Goal: Subscribe to service/newsletter

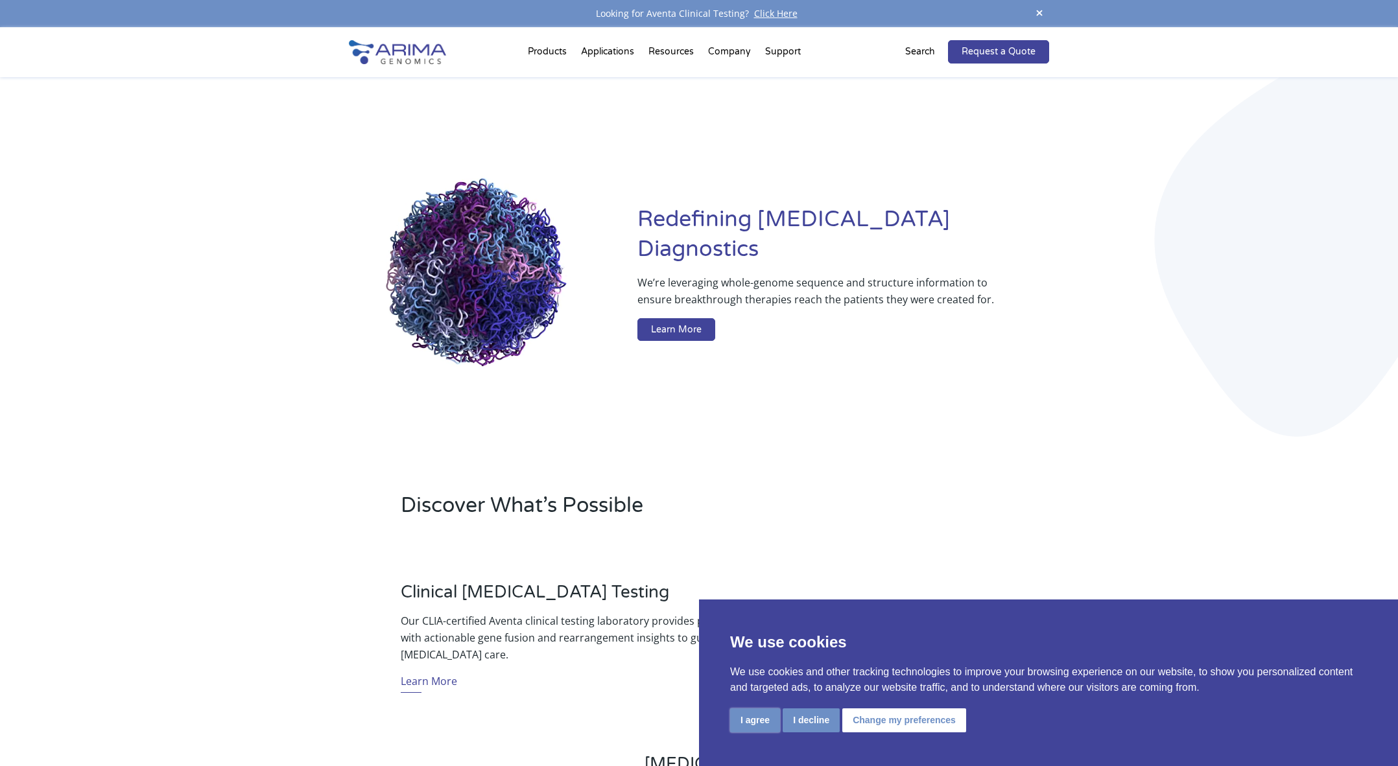
click at [767, 728] on button "I agree" at bounding box center [755, 721] width 50 height 24
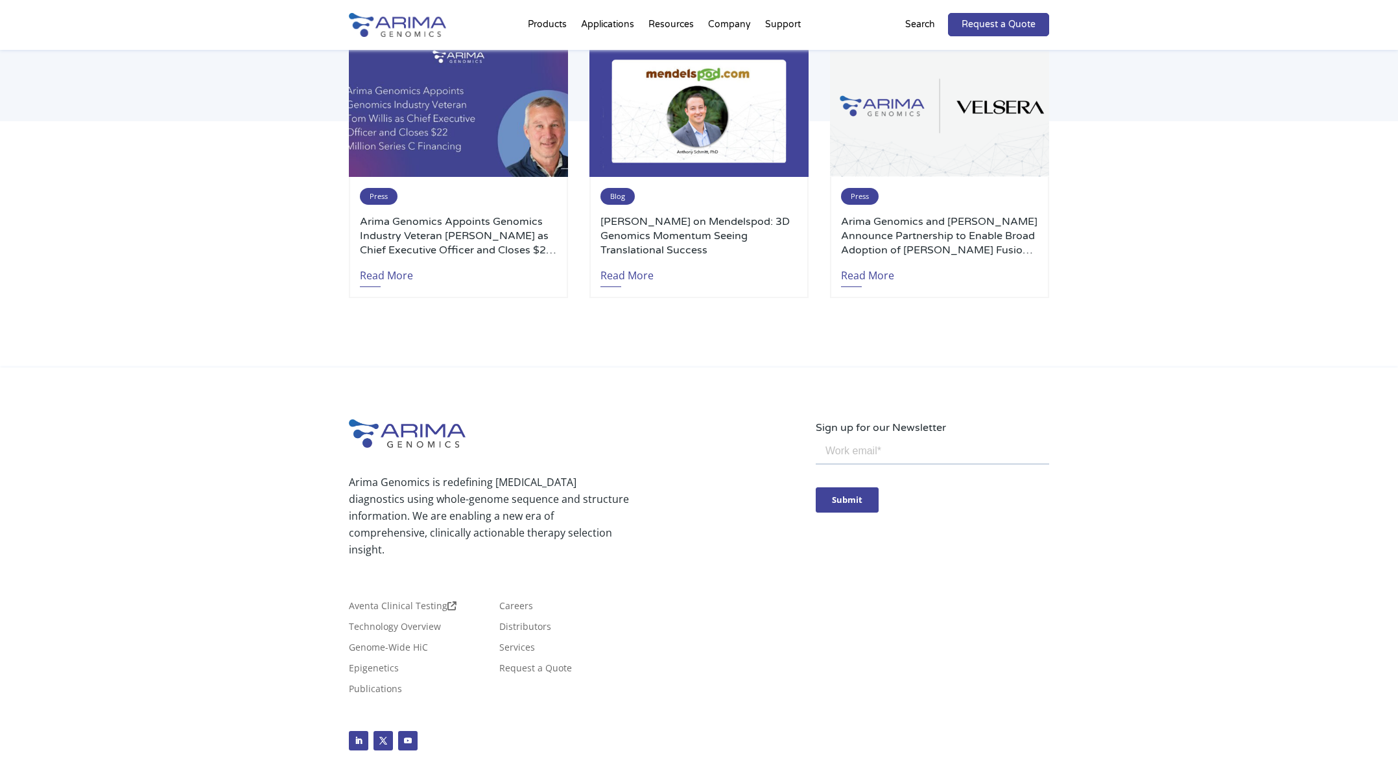
scroll to position [2872, 0]
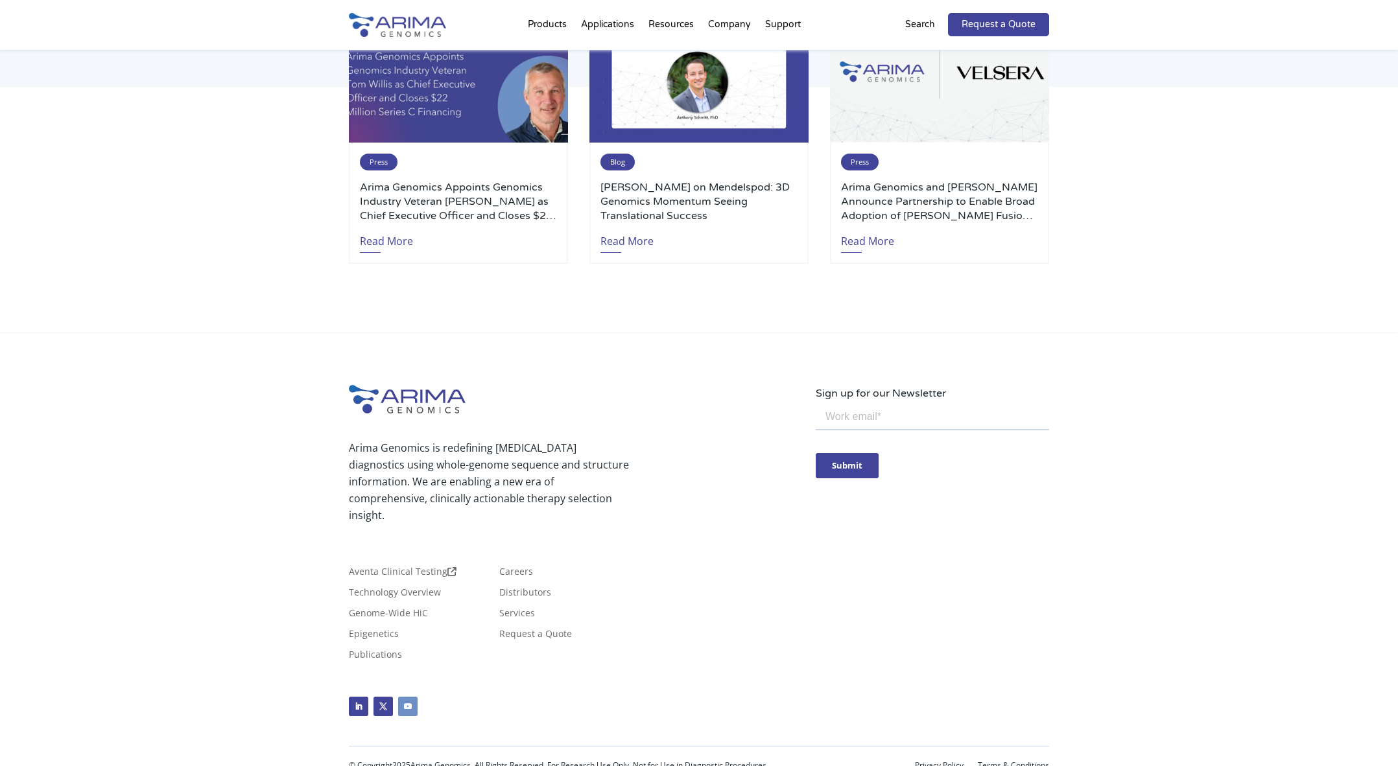
click at [408, 697] on link "Follow" at bounding box center [407, 706] width 19 height 19
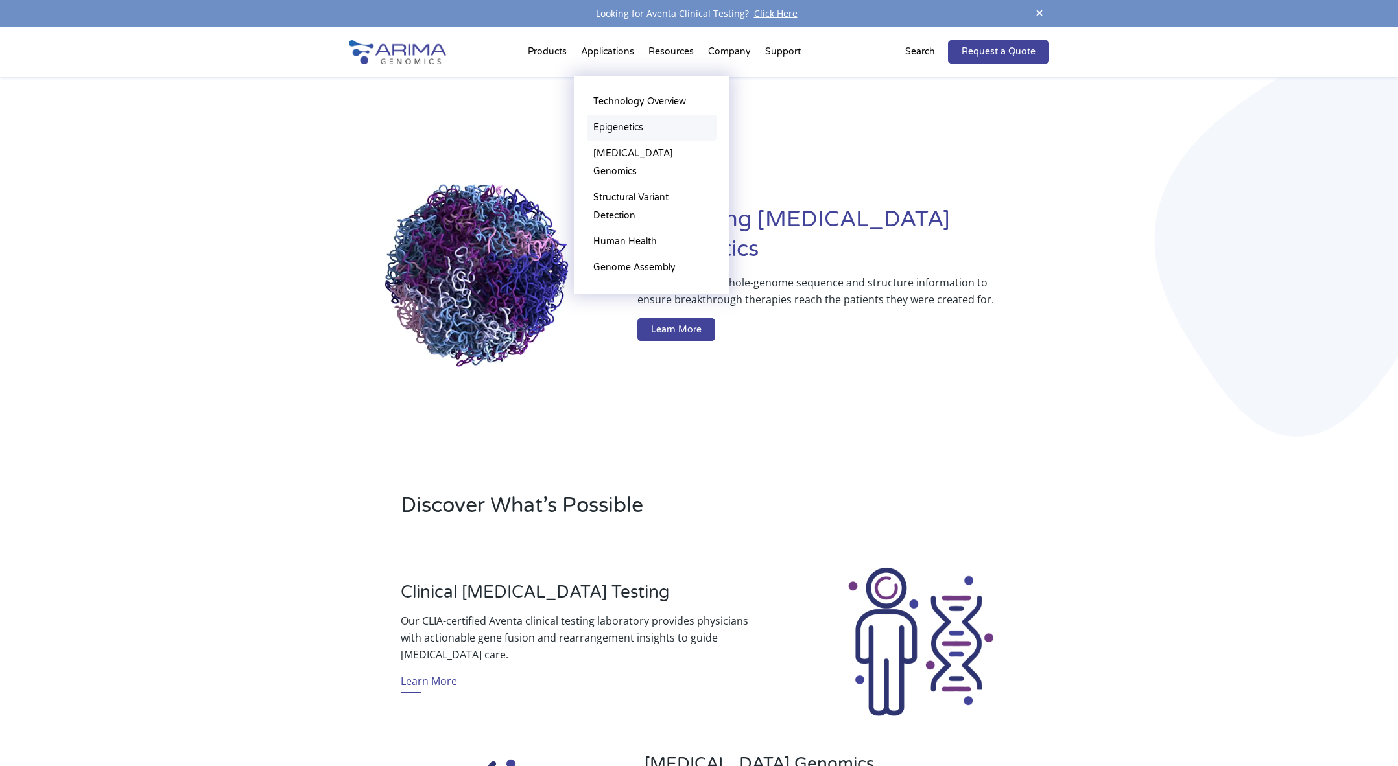
click at [622, 134] on link "Epigenetics" at bounding box center [652, 128] width 130 height 26
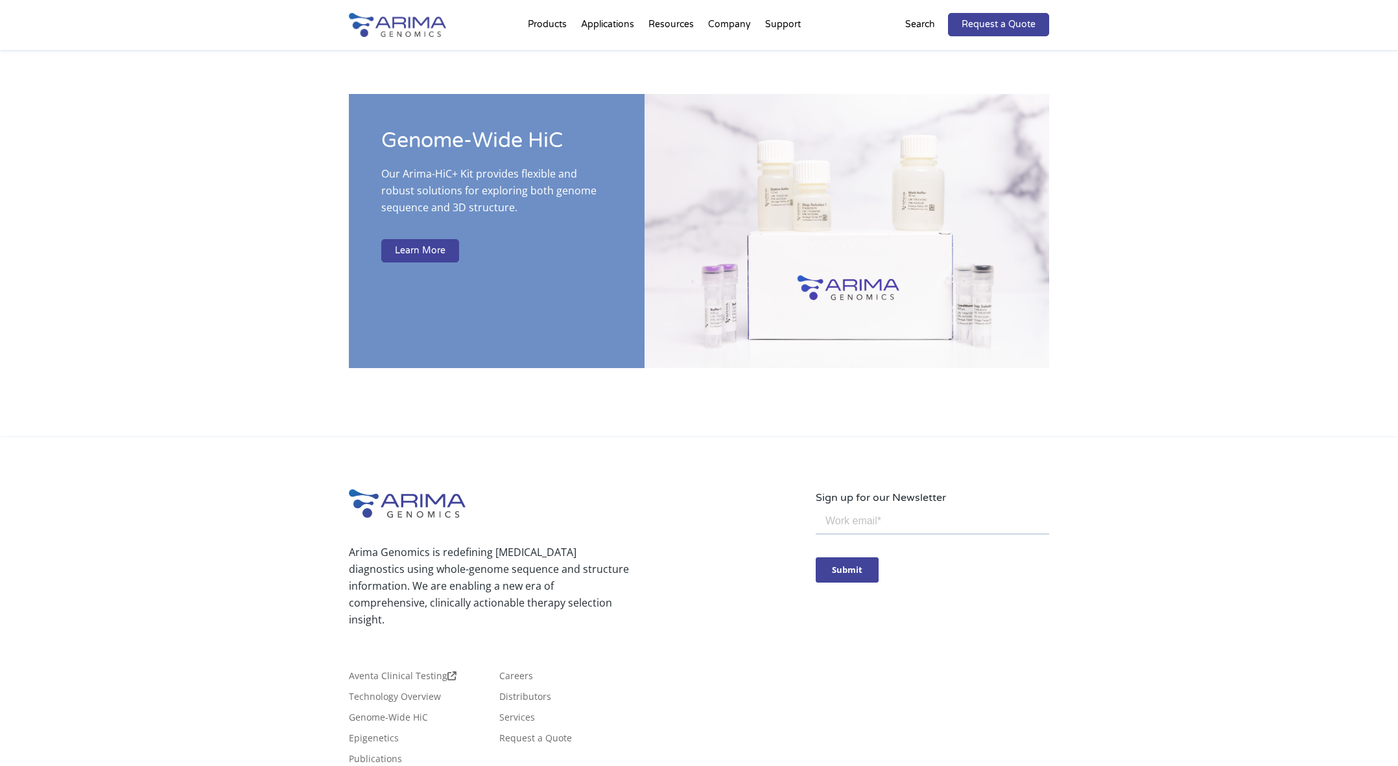
scroll to position [2422, 0]
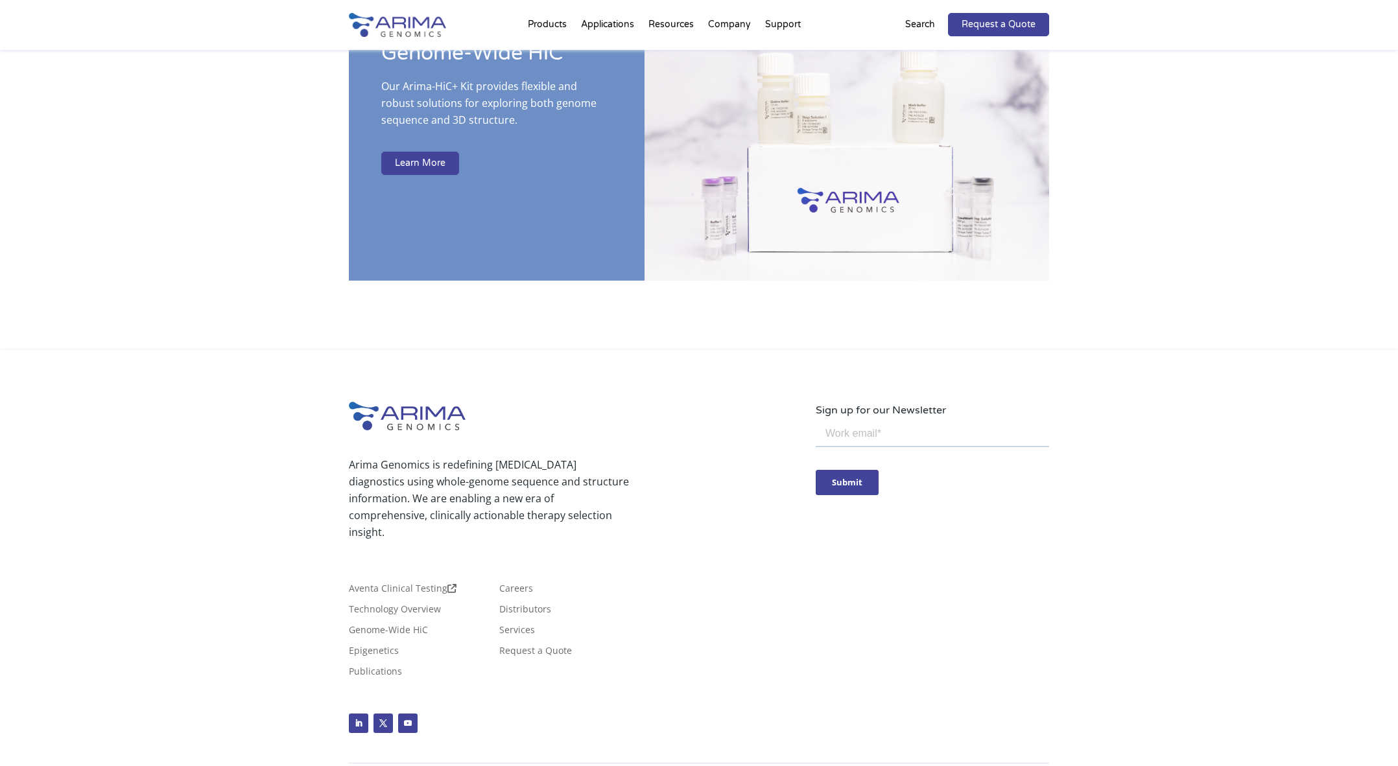
click at [950, 442] on input "email" at bounding box center [932, 434] width 233 height 26
type input "[PERSON_NAME][EMAIL_ADDRESS][DOMAIN_NAME]"
click at [860, 490] on input "Submit" at bounding box center [847, 481] width 63 height 25
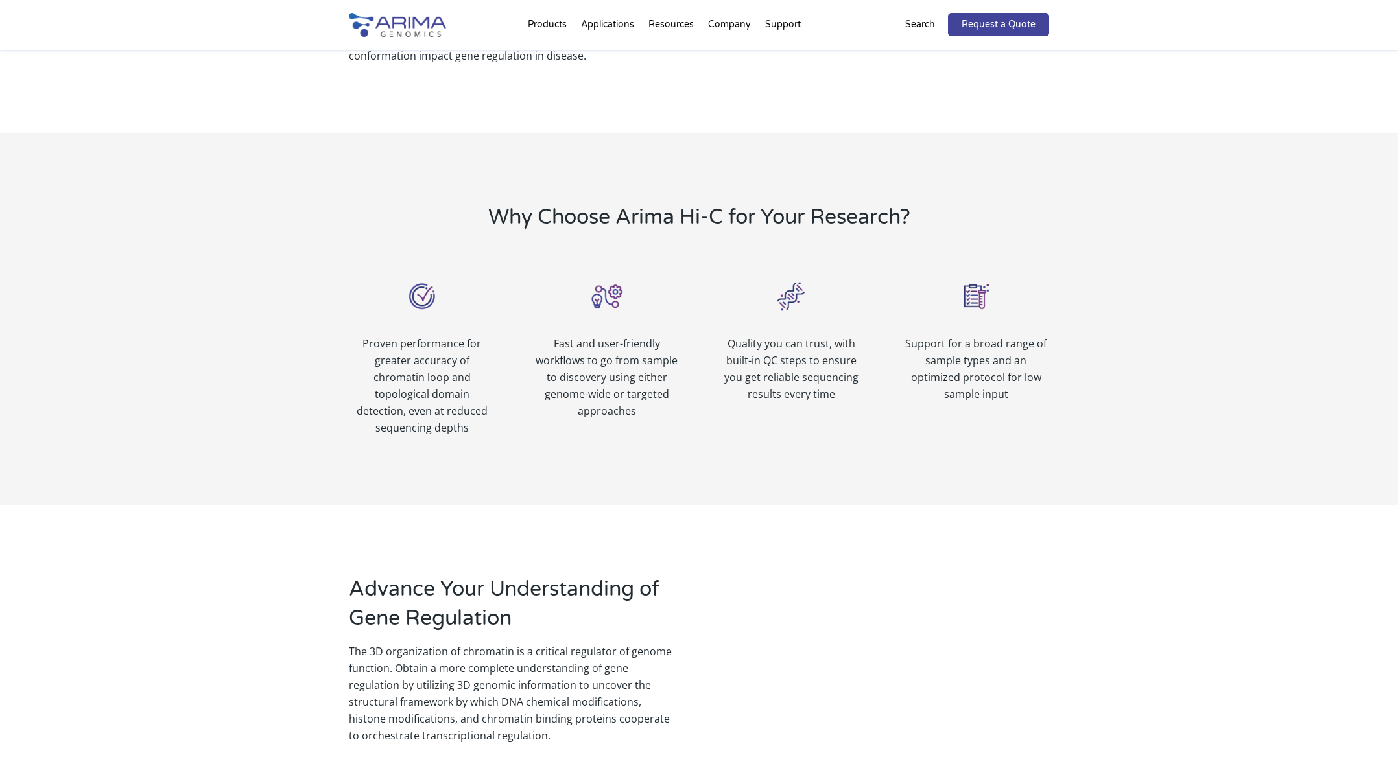
scroll to position [0, 0]
